Goal: Transaction & Acquisition: Book appointment/travel/reservation

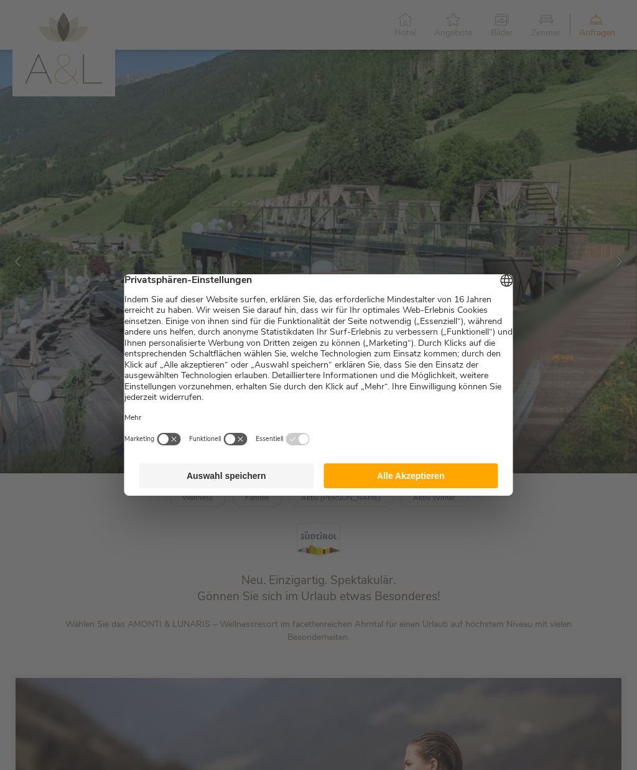
click at [435, 478] on button "Alle Akzeptieren" at bounding box center [410, 475] width 175 height 25
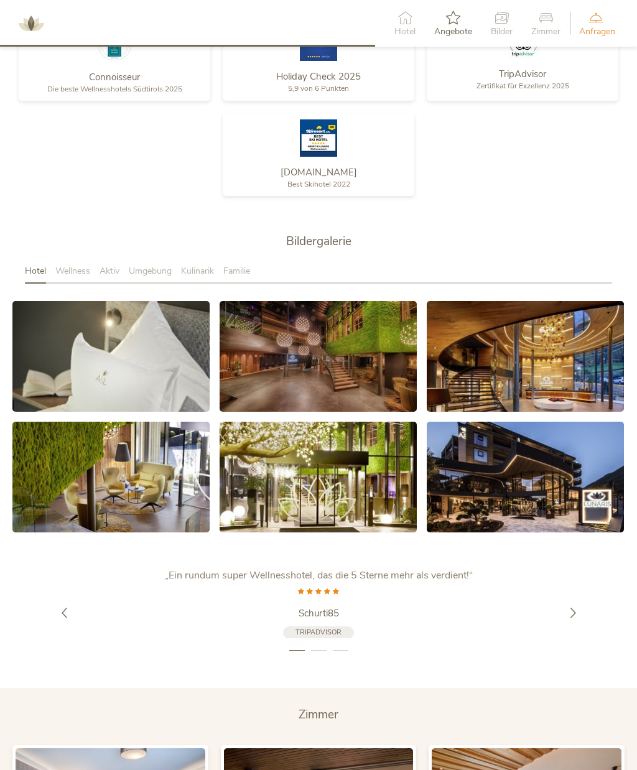
scroll to position [1892, 0]
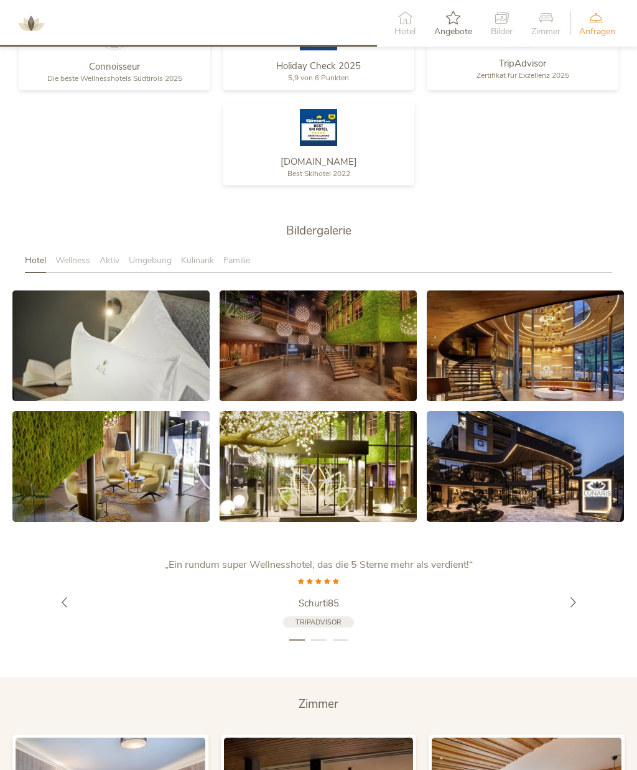
click at [578, 605] on icon at bounding box center [573, 602] width 11 height 11
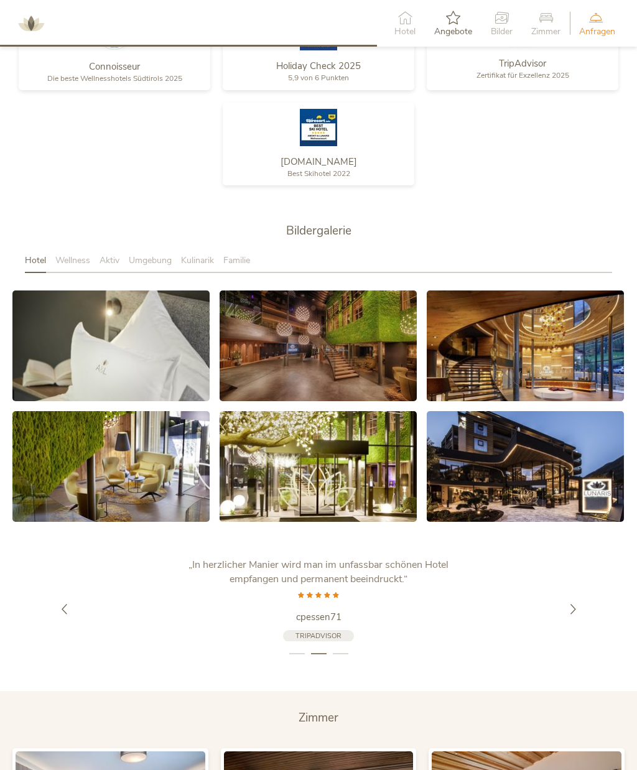
click at [581, 614] on div at bounding box center [573, 609] width 35 height 35
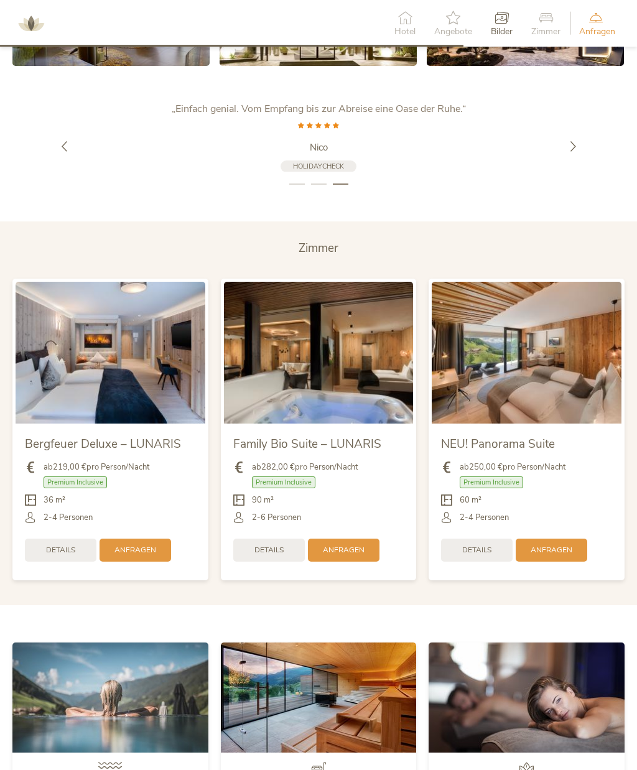
scroll to position [2349, 0]
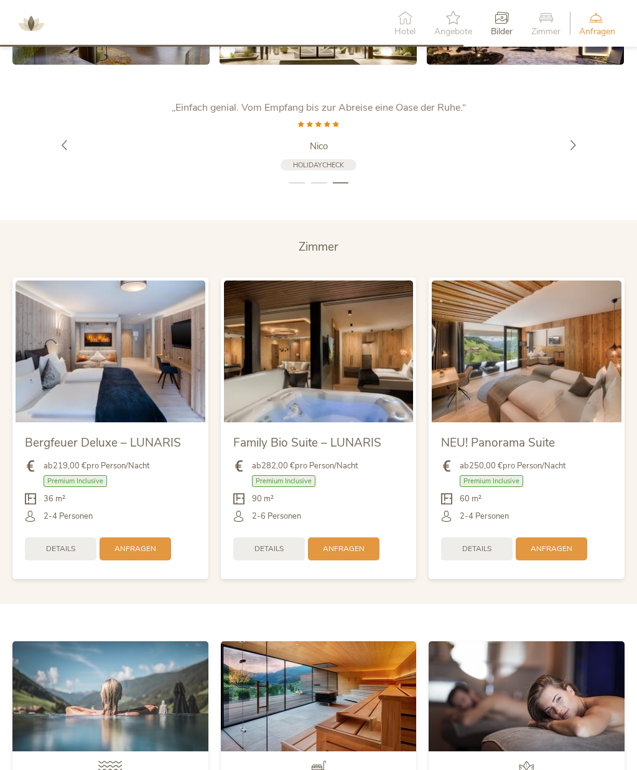
click at [577, 697] on img at bounding box center [527, 696] width 196 height 110
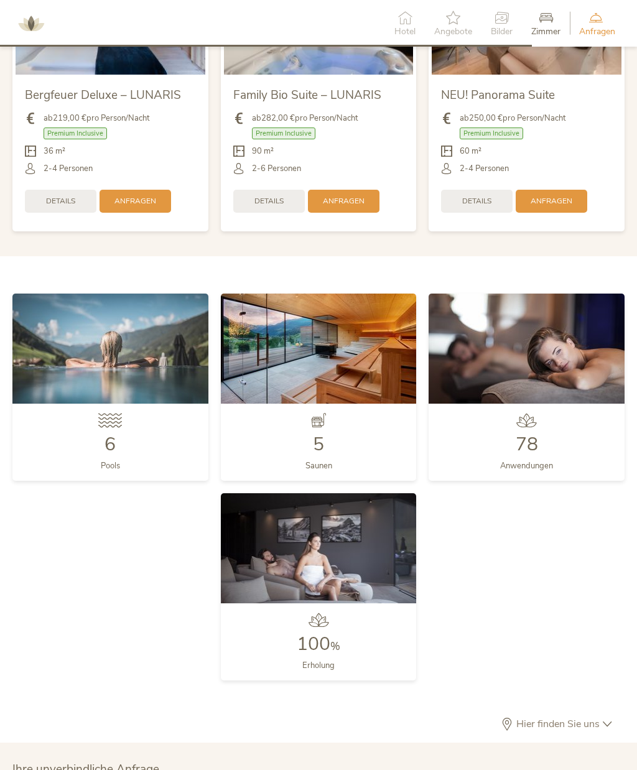
scroll to position [2694, 0]
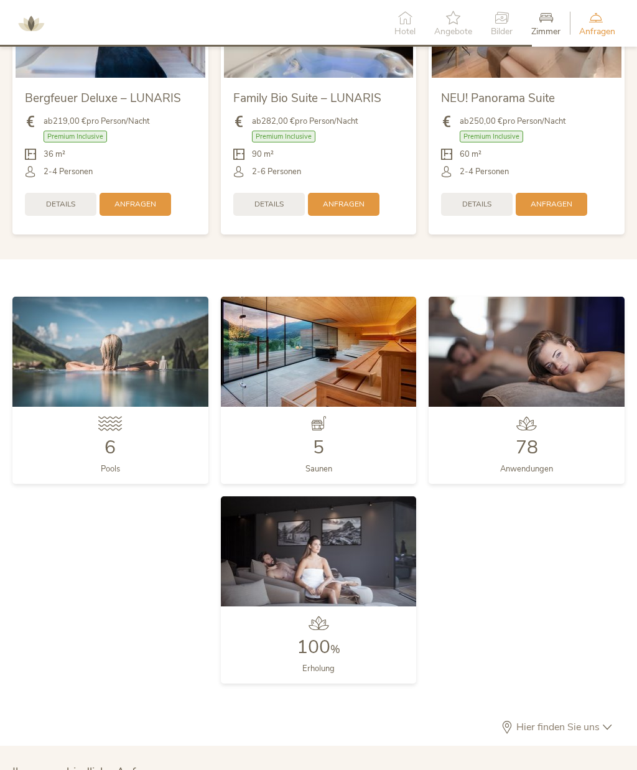
click at [120, 449] on div "6" at bounding box center [110, 448] width 24 height 19
click at [328, 439] on div "5" at bounding box center [318, 448] width 27 height 19
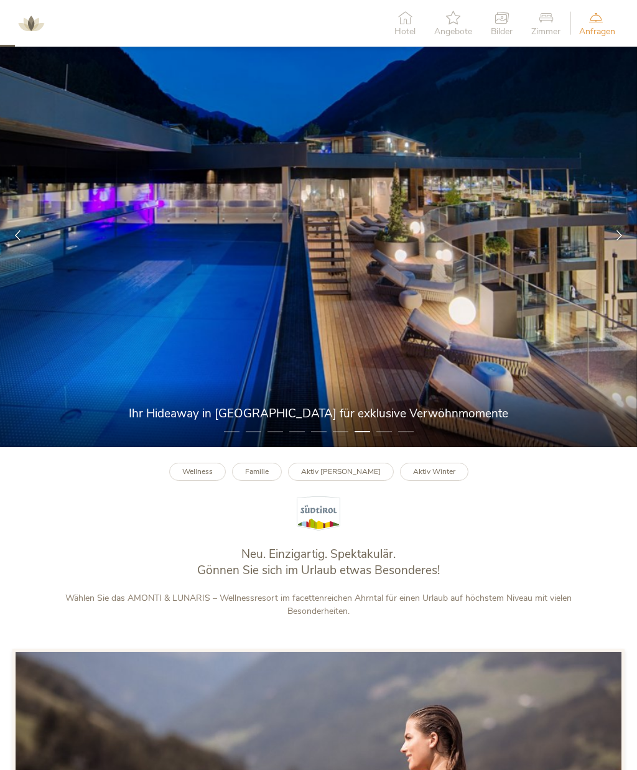
scroll to position [0, 0]
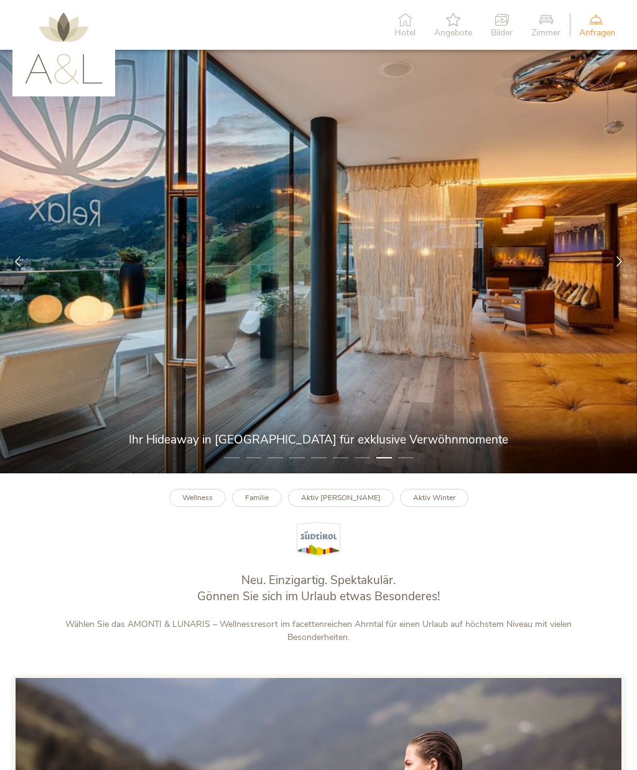
click at [213, 503] on b "Wellness" at bounding box center [197, 498] width 30 height 10
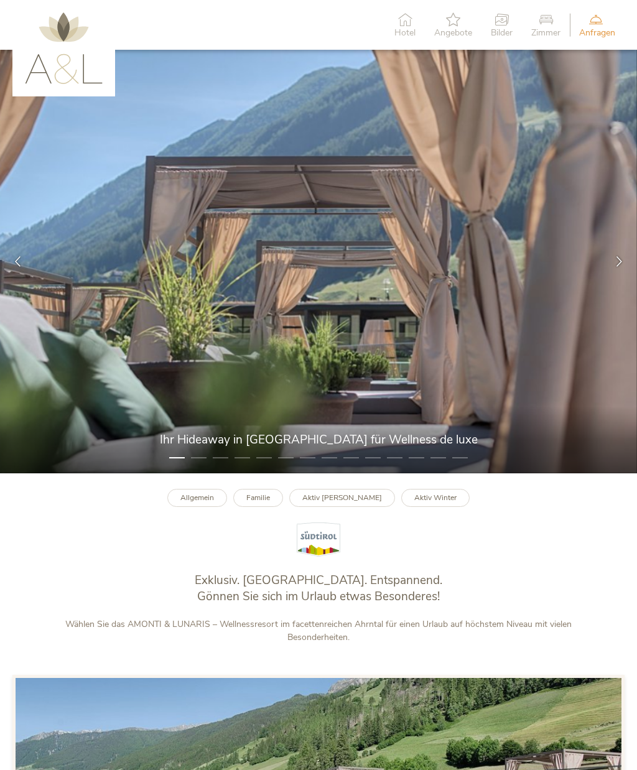
click at [617, 279] on div at bounding box center [619, 261] width 35 height 35
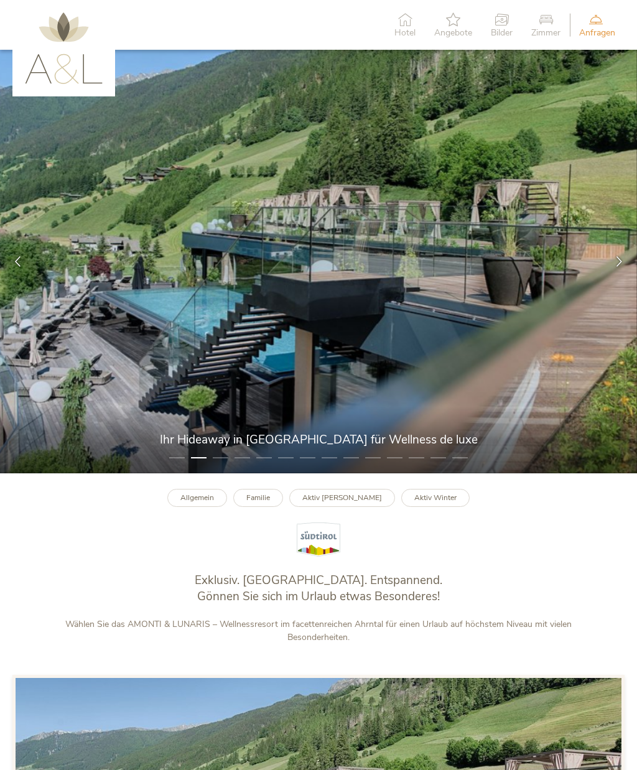
click at [621, 279] on div at bounding box center [619, 261] width 35 height 35
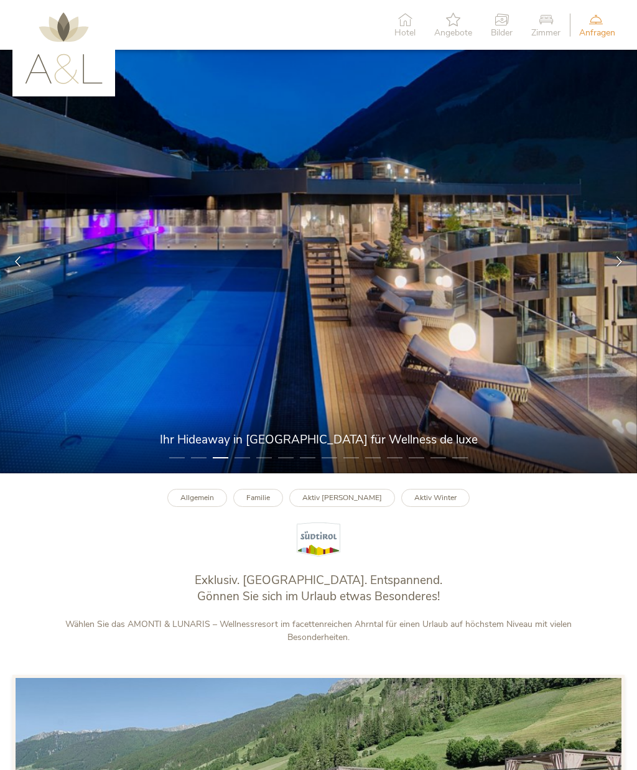
click at [618, 279] on div at bounding box center [619, 261] width 35 height 35
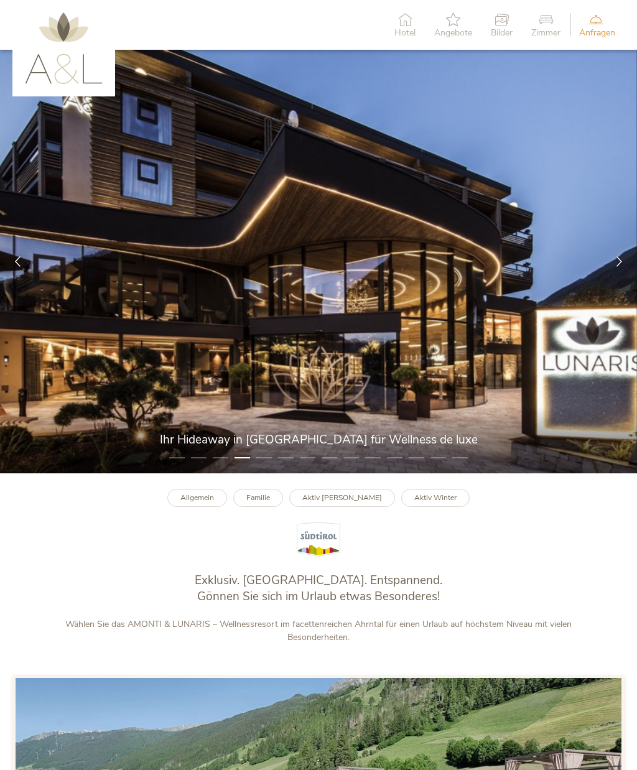
click at [622, 279] on div at bounding box center [619, 261] width 35 height 35
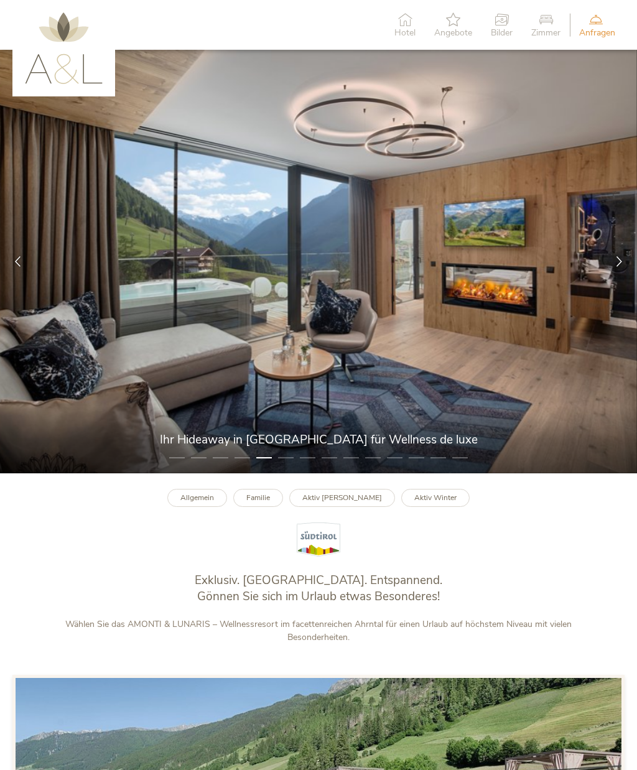
click at [631, 279] on div at bounding box center [619, 261] width 35 height 35
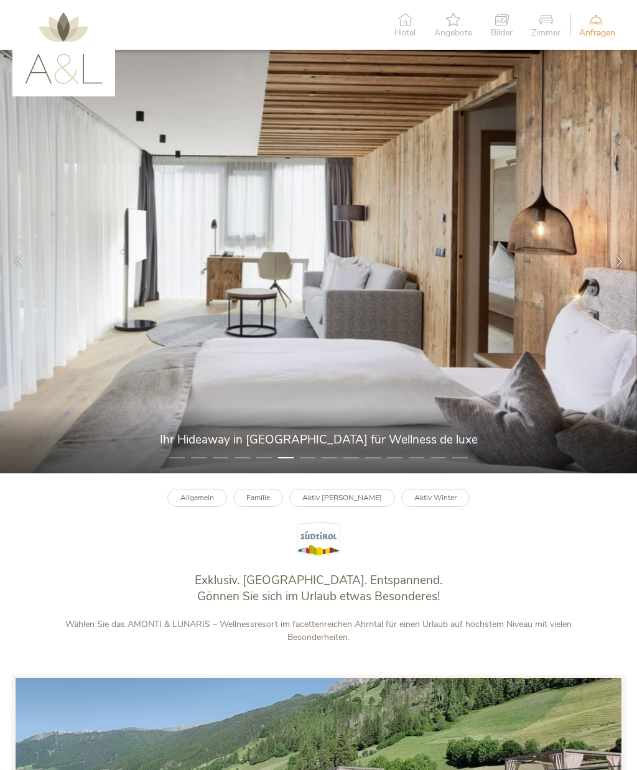
click at [618, 279] on div at bounding box center [619, 261] width 35 height 35
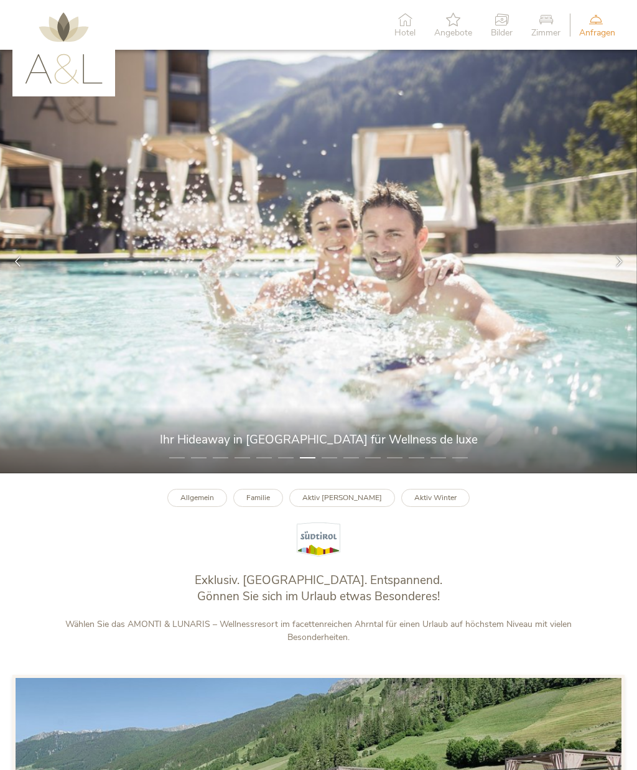
click at [613, 279] on div at bounding box center [619, 261] width 35 height 35
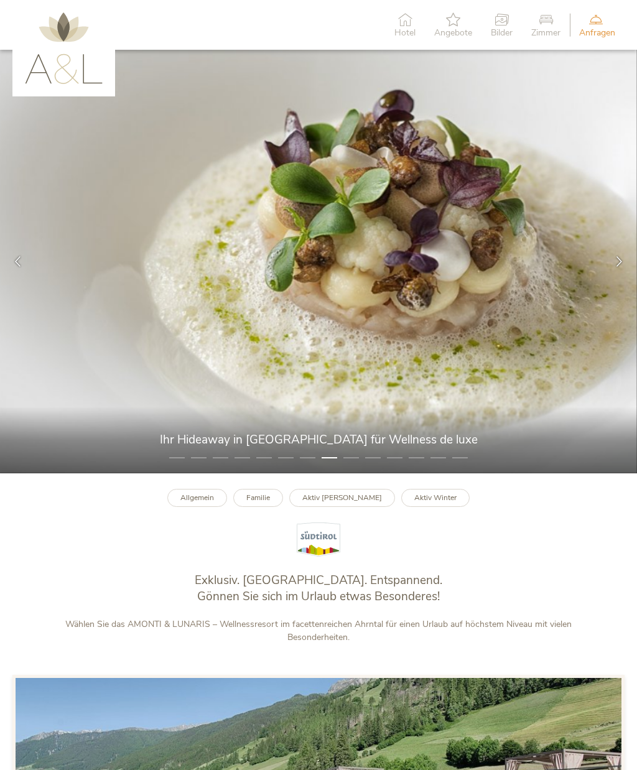
click at [610, 296] on img at bounding box center [318, 262] width 637 height 424
click at [620, 279] on div at bounding box center [619, 261] width 35 height 35
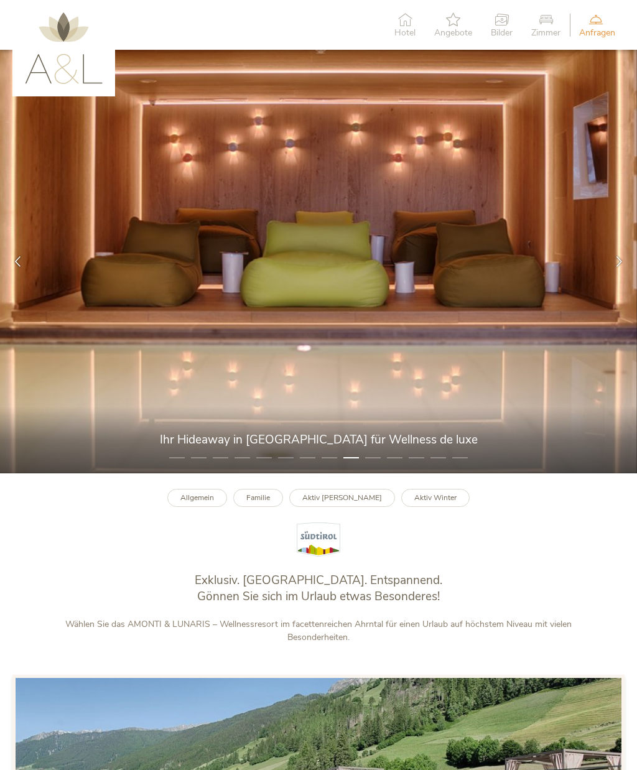
click at [618, 279] on div at bounding box center [619, 261] width 35 height 35
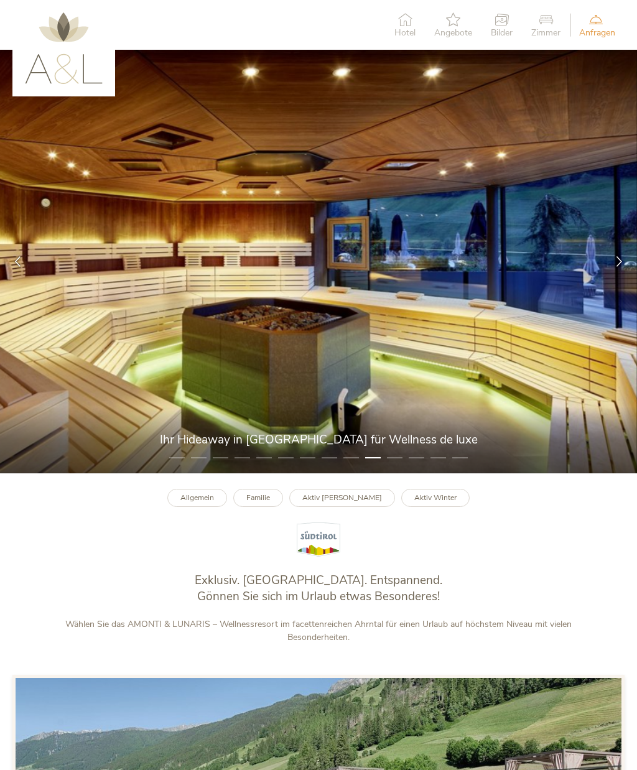
click at [615, 299] on img at bounding box center [318, 262] width 637 height 424
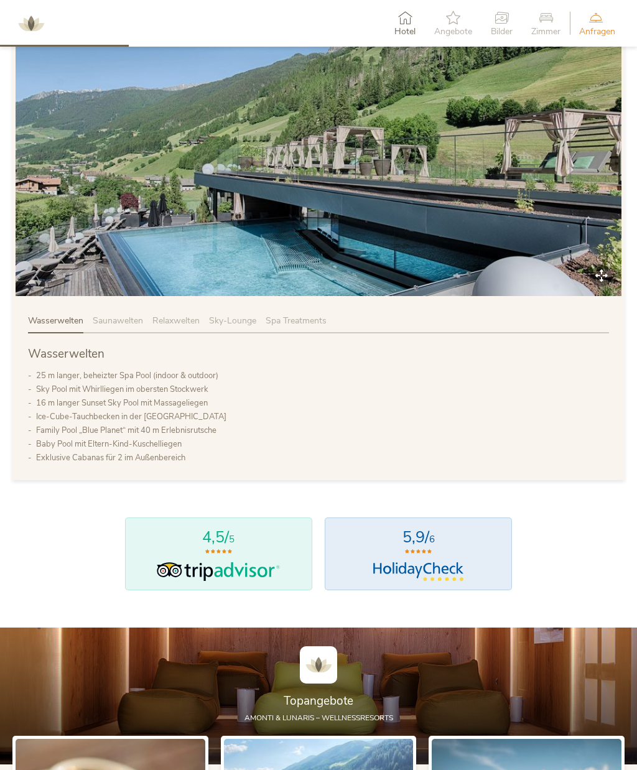
scroll to position [647, 0]
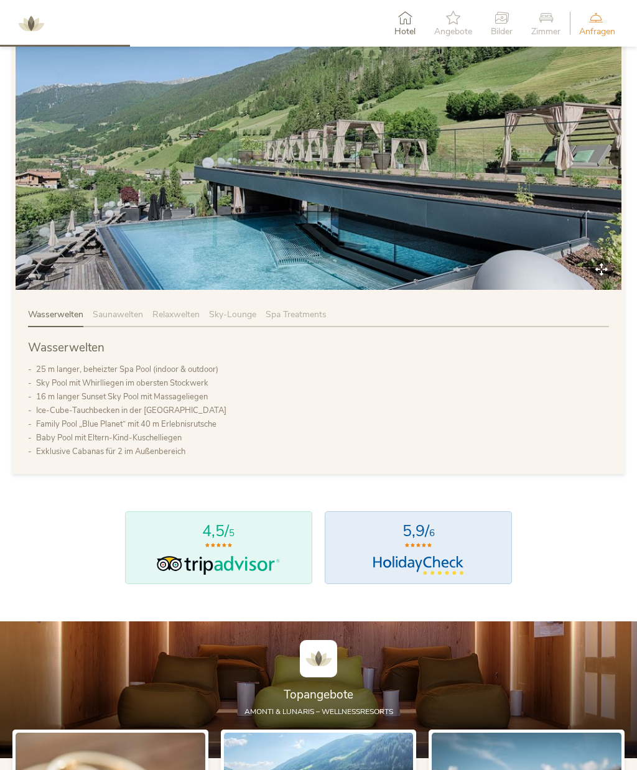
click at [134, 320] on span "Saunawelten" at bounding box center [118, 315] width 50 height 12
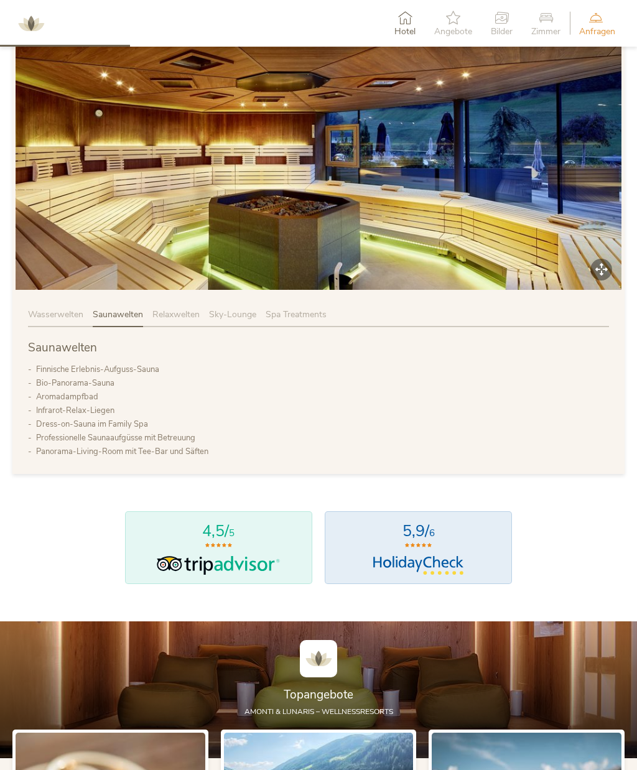
click at [192, 320] on span "Relaxwelten" at bounding box center [175, 315] width 47 height 12
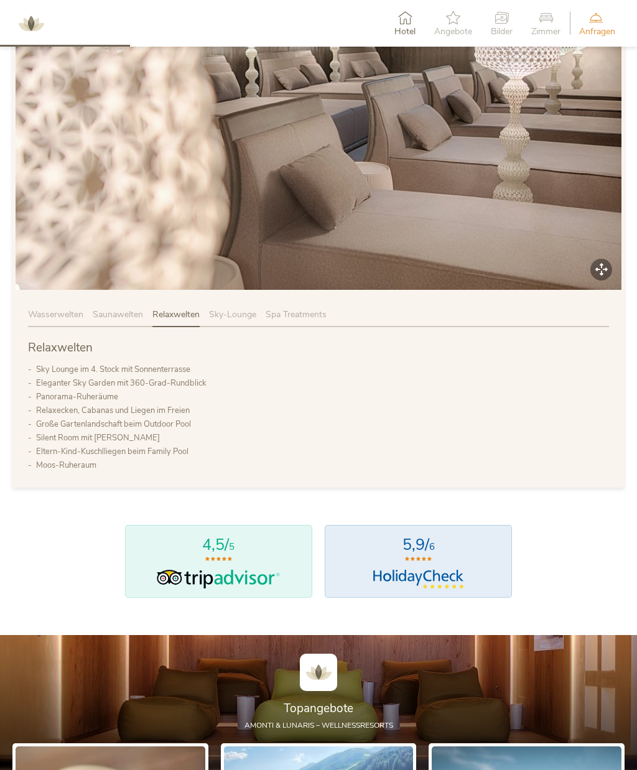
click at [253, 327] on div "Sky-Lounge" at bounding box center [237, 318] width 57 height 19
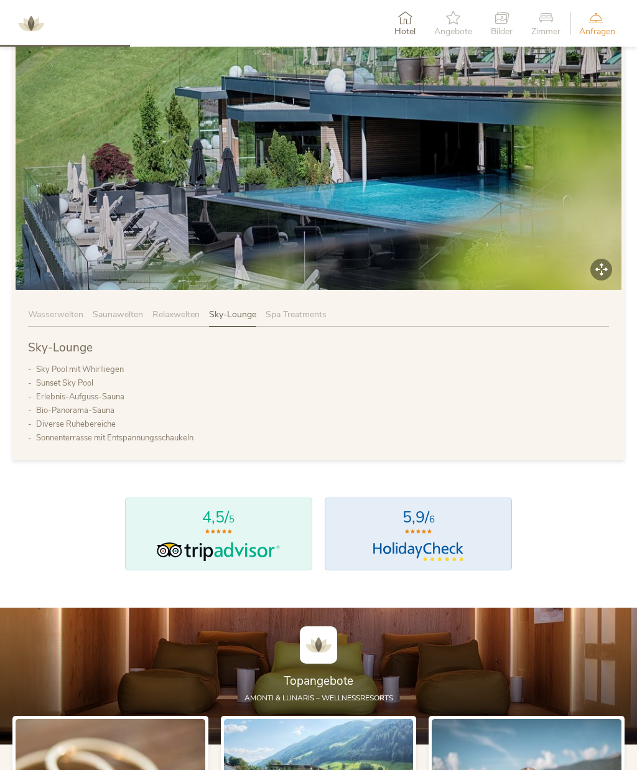
click at [322, 320] on span "Spa Treatments" at bounding box center [296, 315] width 61 height 12
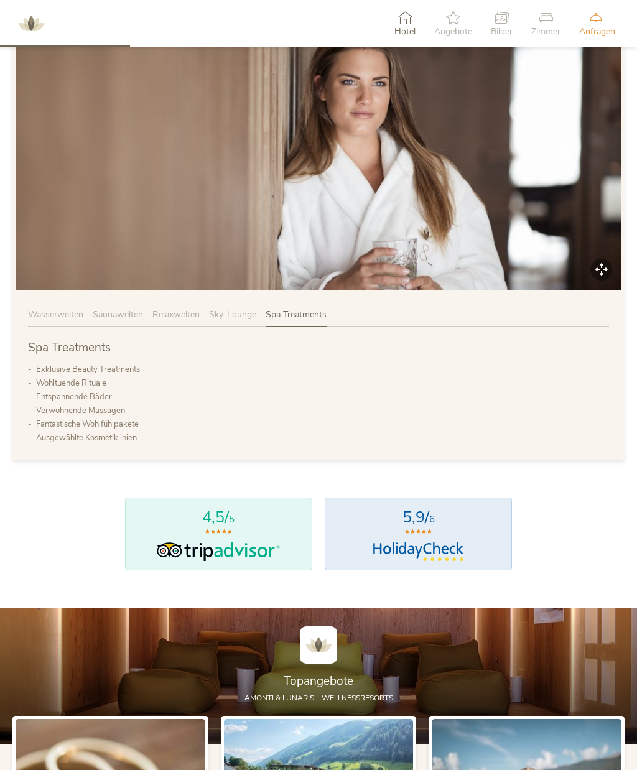
click at [60, 320] on span "Wasserwelten" at bounding box center [55, 315] width 55 height 12
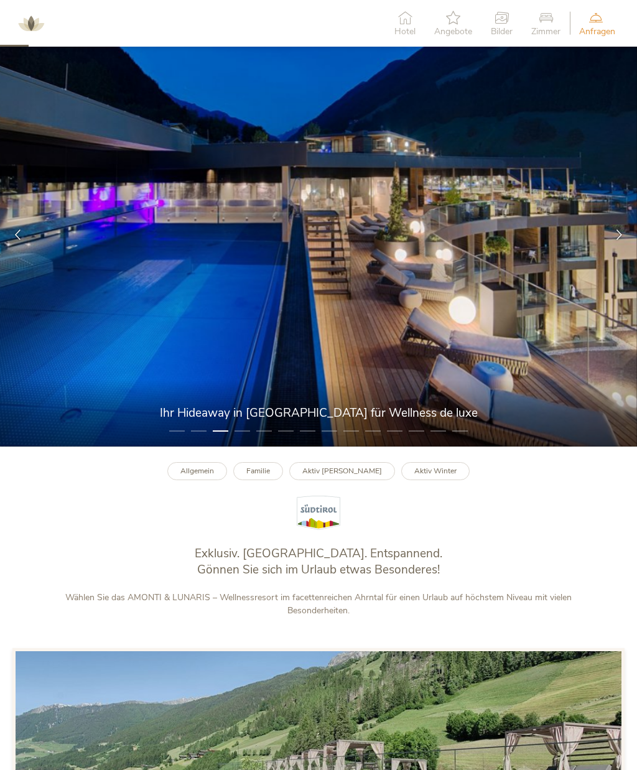
scroll to position [0, 0]
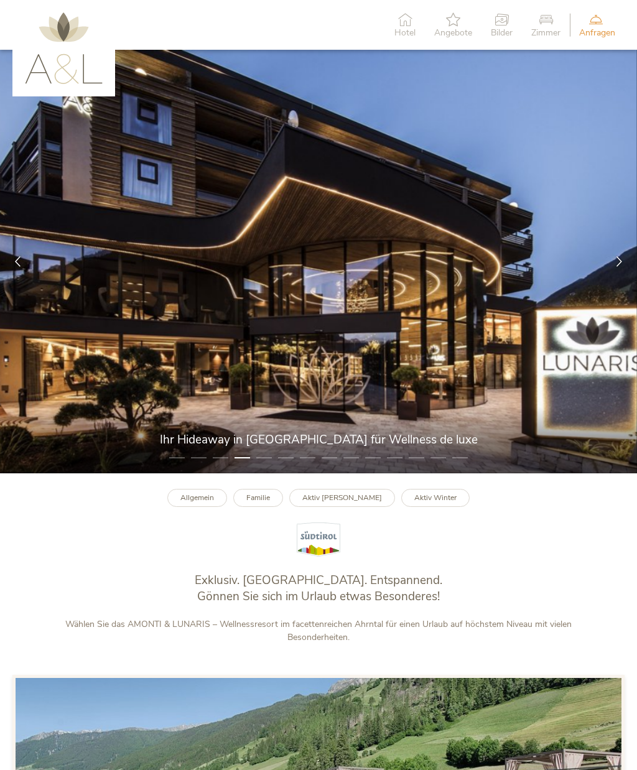
click at [554, 24] on icon at bounding box center [545, 19] width 29 height 14
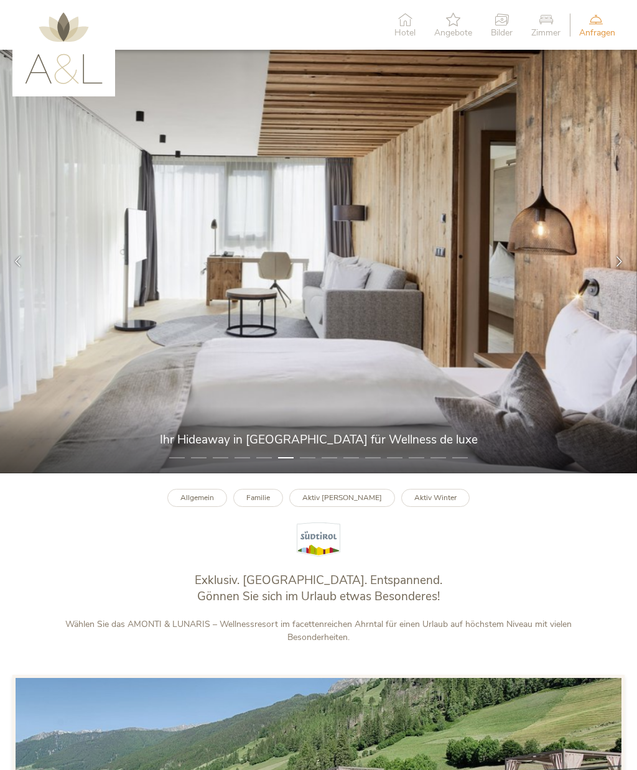
click at [548, 25] on icon at bounding box center [545, 19] width 29 height 14
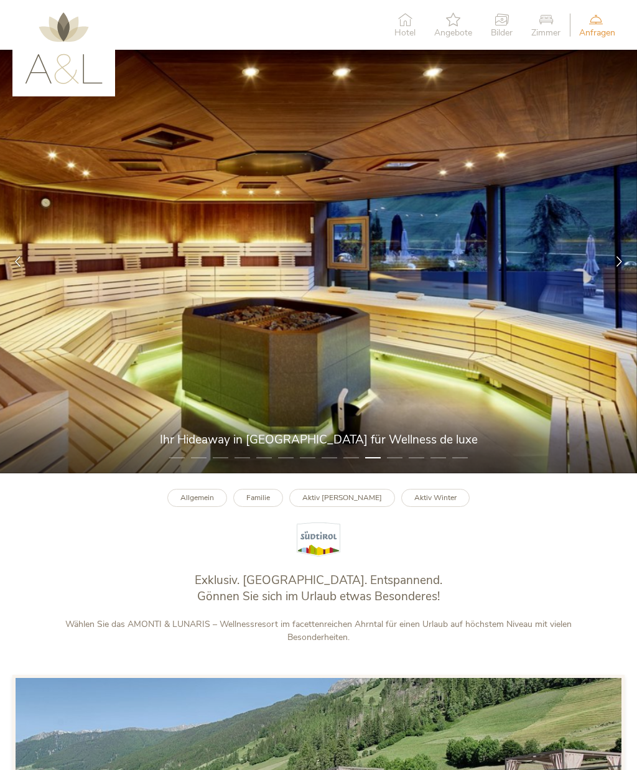
click at [409, 29] on span "Hotel" at bounding box center [404, 33] width 21 height 9
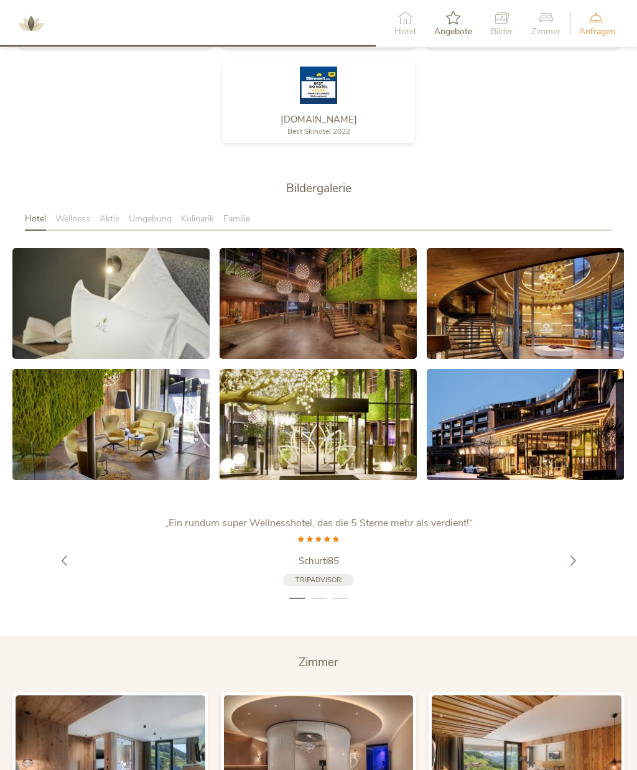
scroll to position [1892, 0]
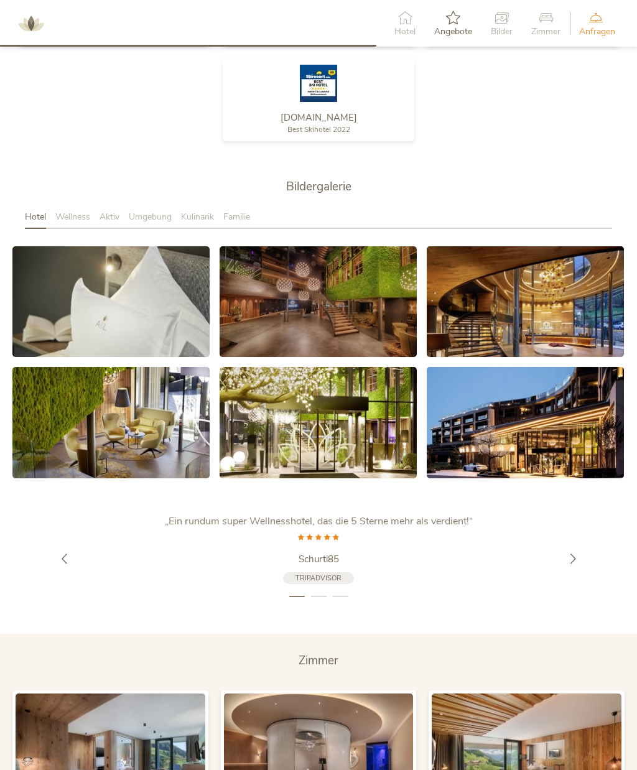
click at [583, 576] on div at bounding box center [573, 558] width 35 height 35
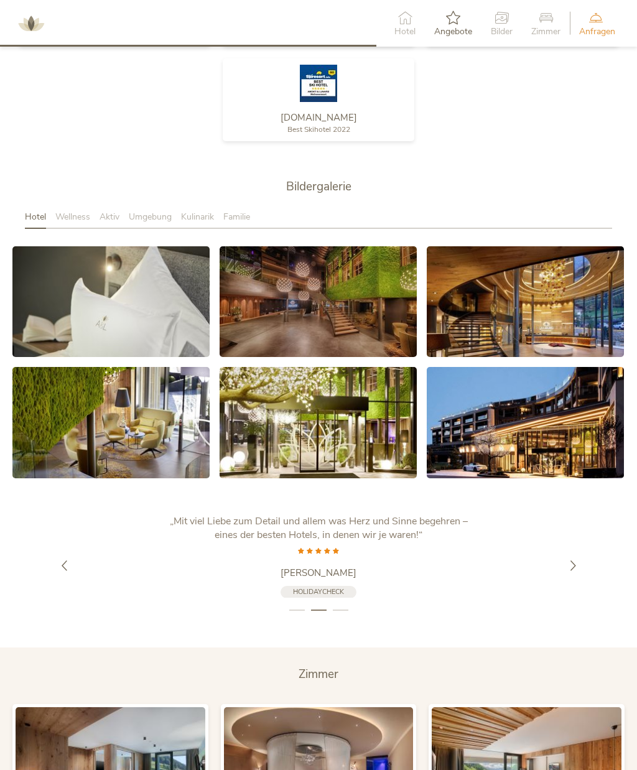
click at [585, 579] on div at bounding box center [573, 564] width 35 height 35
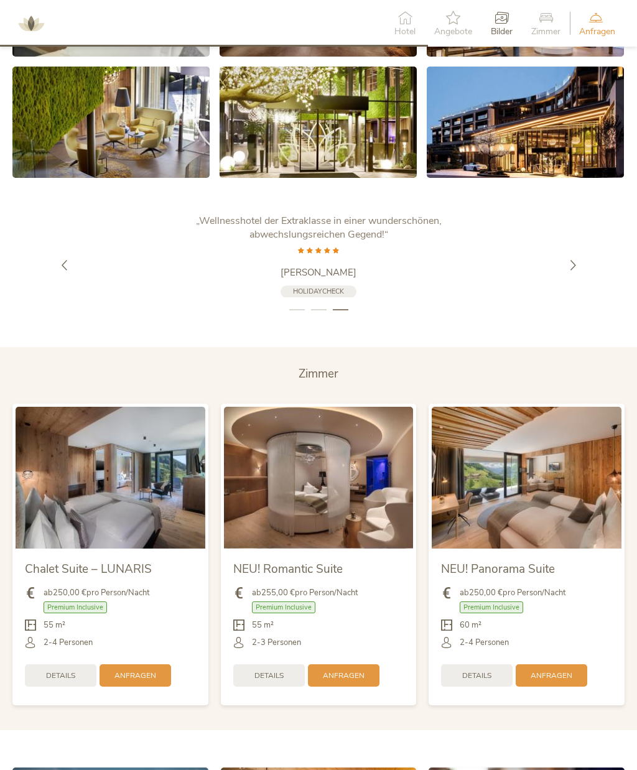
scroll to position [2190, 0]
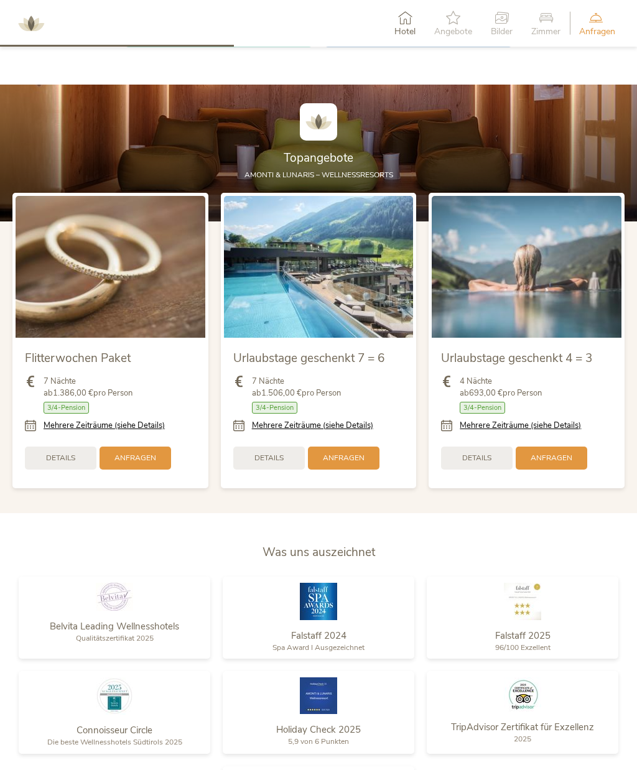
scroll to position [1140, 0]
